Goal: Navigation & Orientation: Go to known website

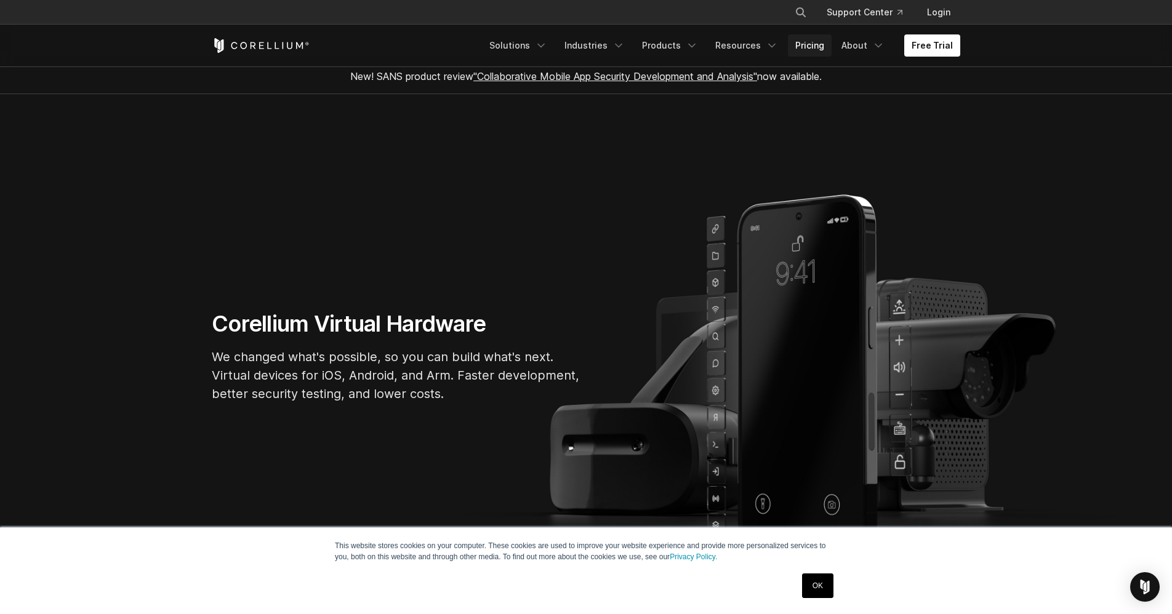
click at [821, 51] on link "Pricing" at bounding box center [810, 45] width 44 height 22
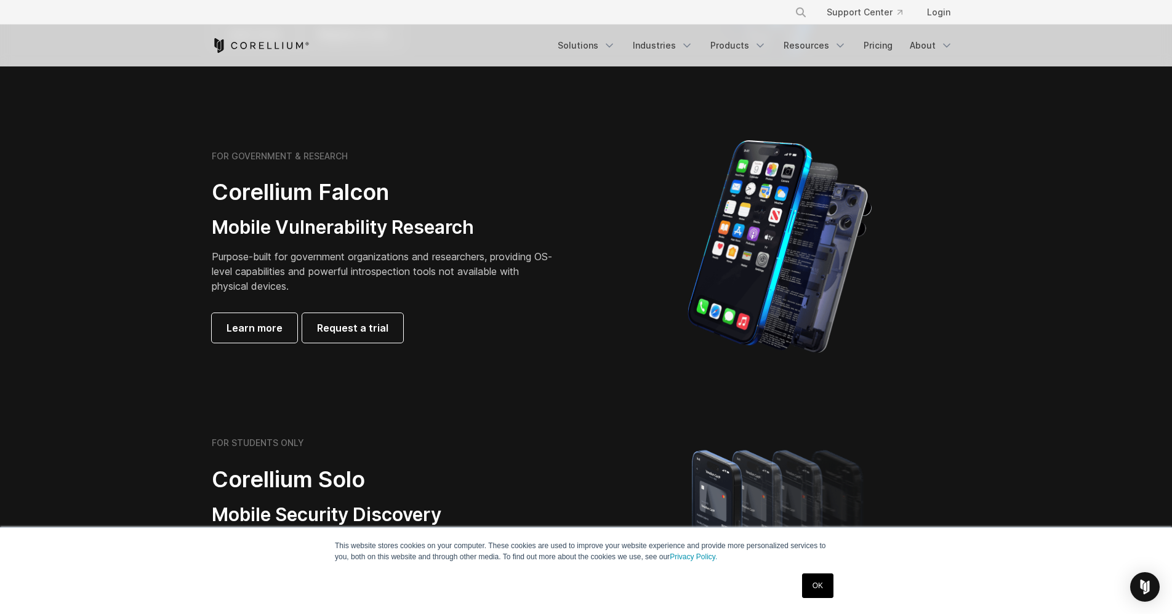
scroll to position [81, 0]
